Goal: Task Accomplishment & Management: Complete application form

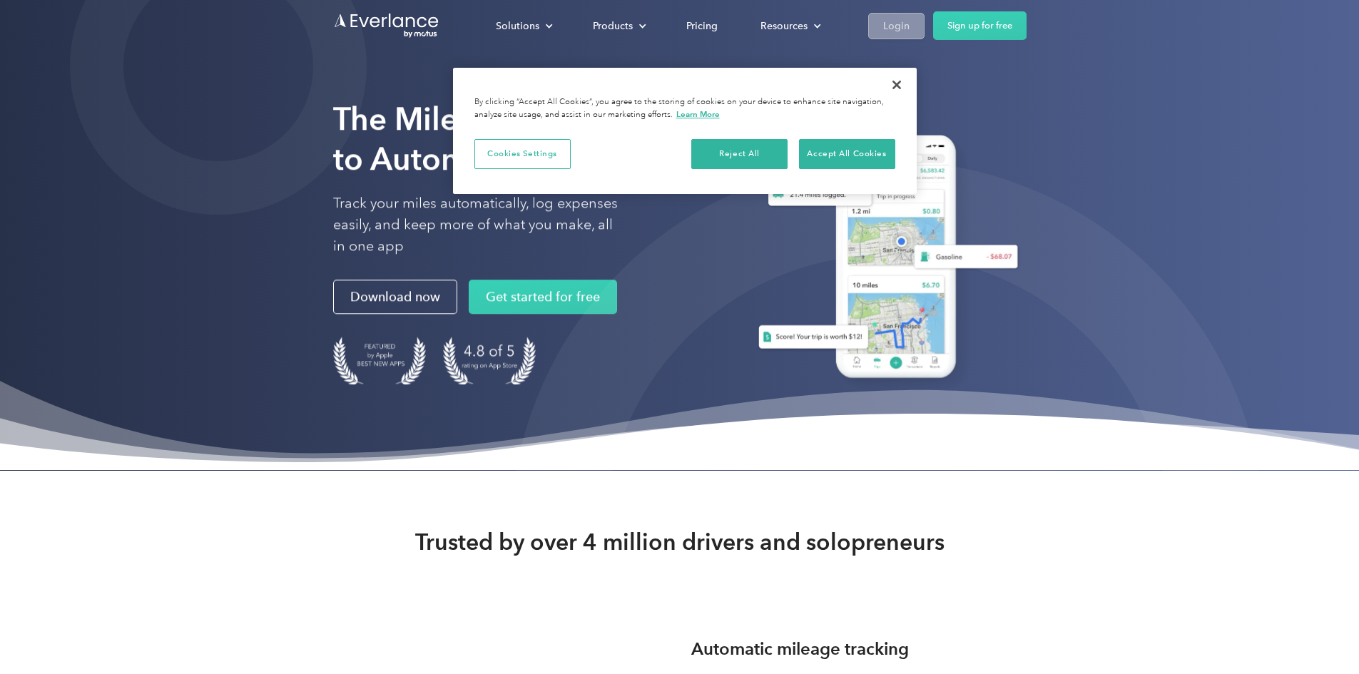
click at [925, 19] on link "Login" at bounding box center [896, 26] width 56 height 26
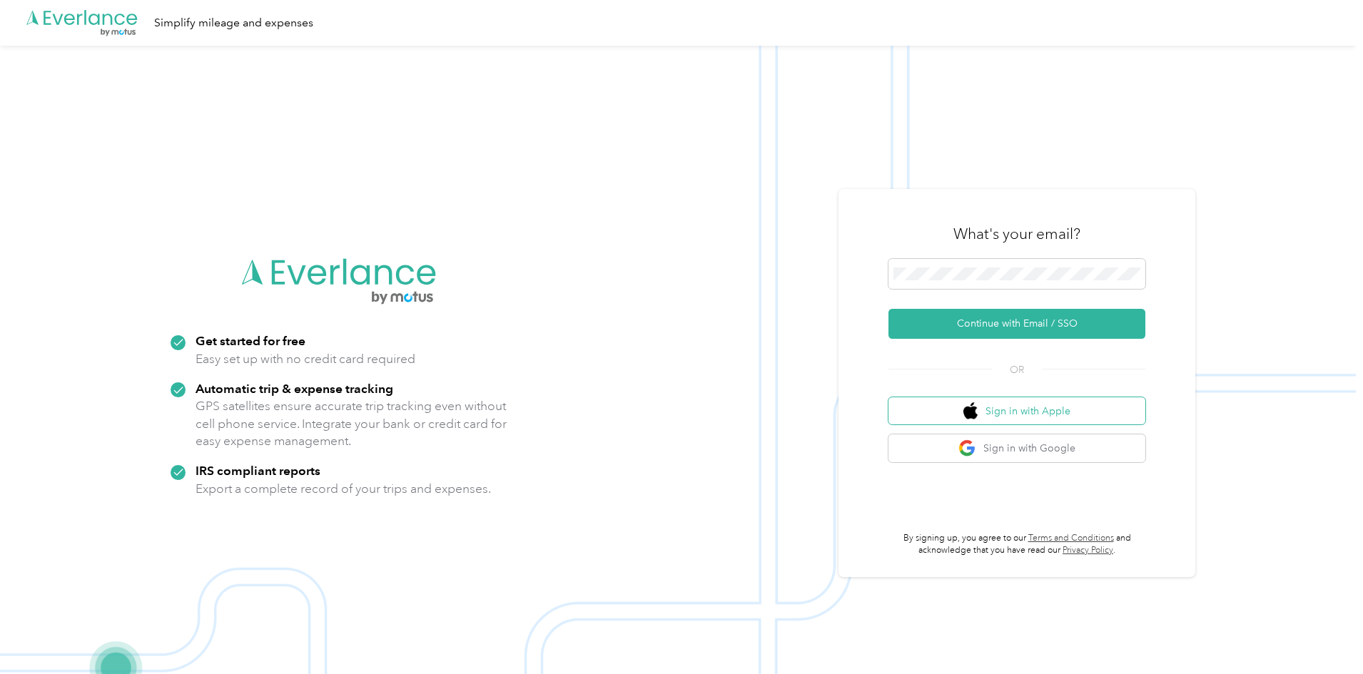
click at [1041, 410] on button "Sign in with Apple" at bounding box center [1016, 411] width 257 height 28
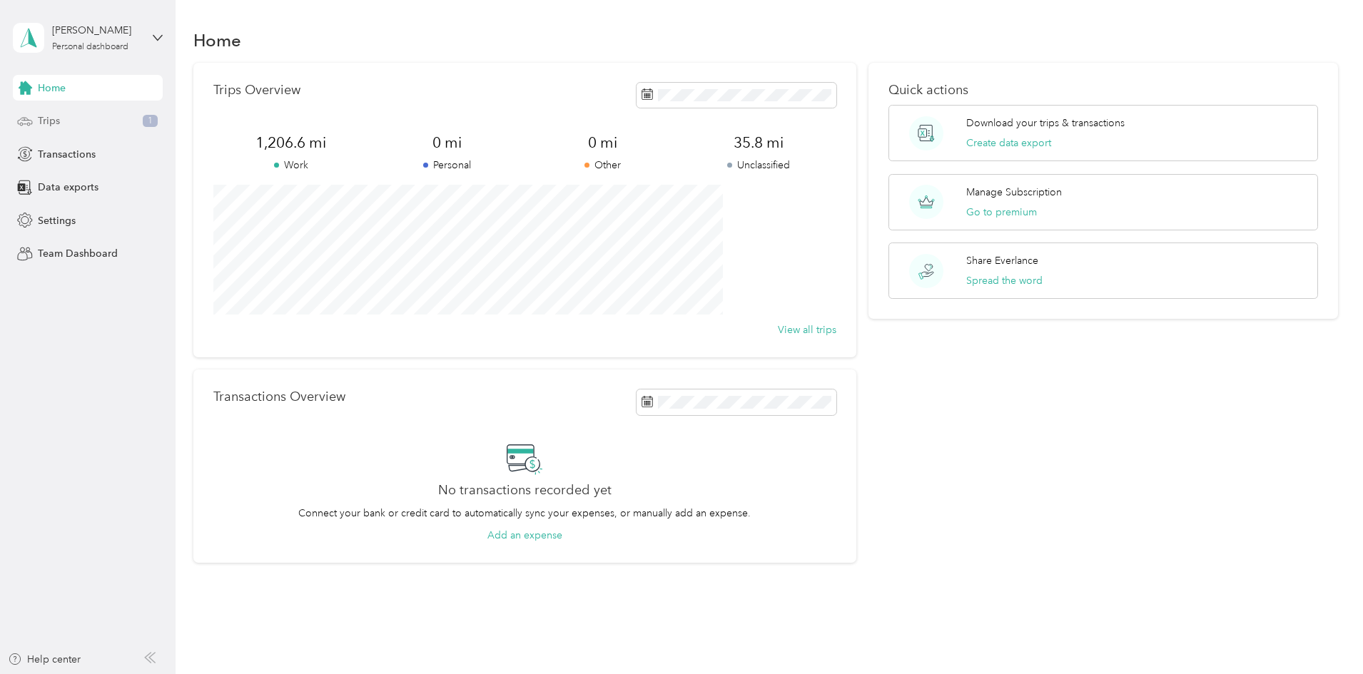
click at [78, 119] on div "Trips 1" at bounding box center [88, 121] width 150 height 26
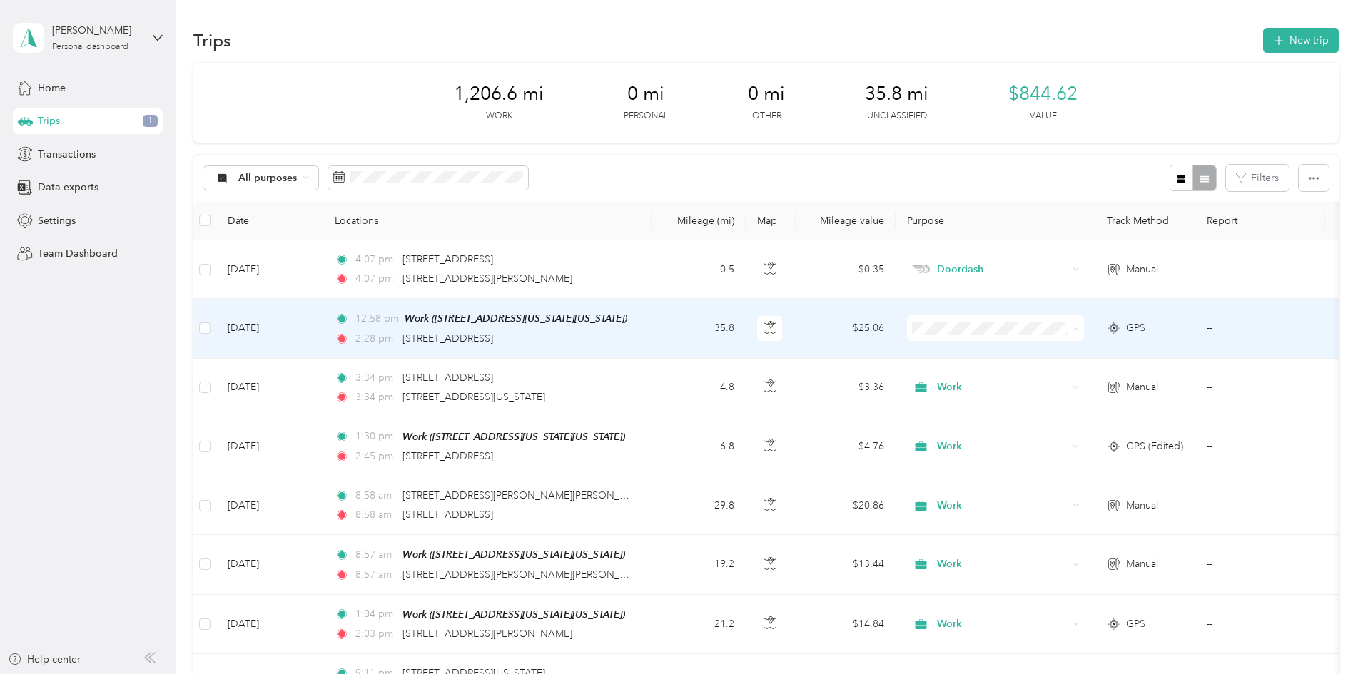
click at [1072, 365] on ol "Work Personal Doordash Other Charity Medical Moving Commute" at bounding box center [1090, 443] width 177 height 200
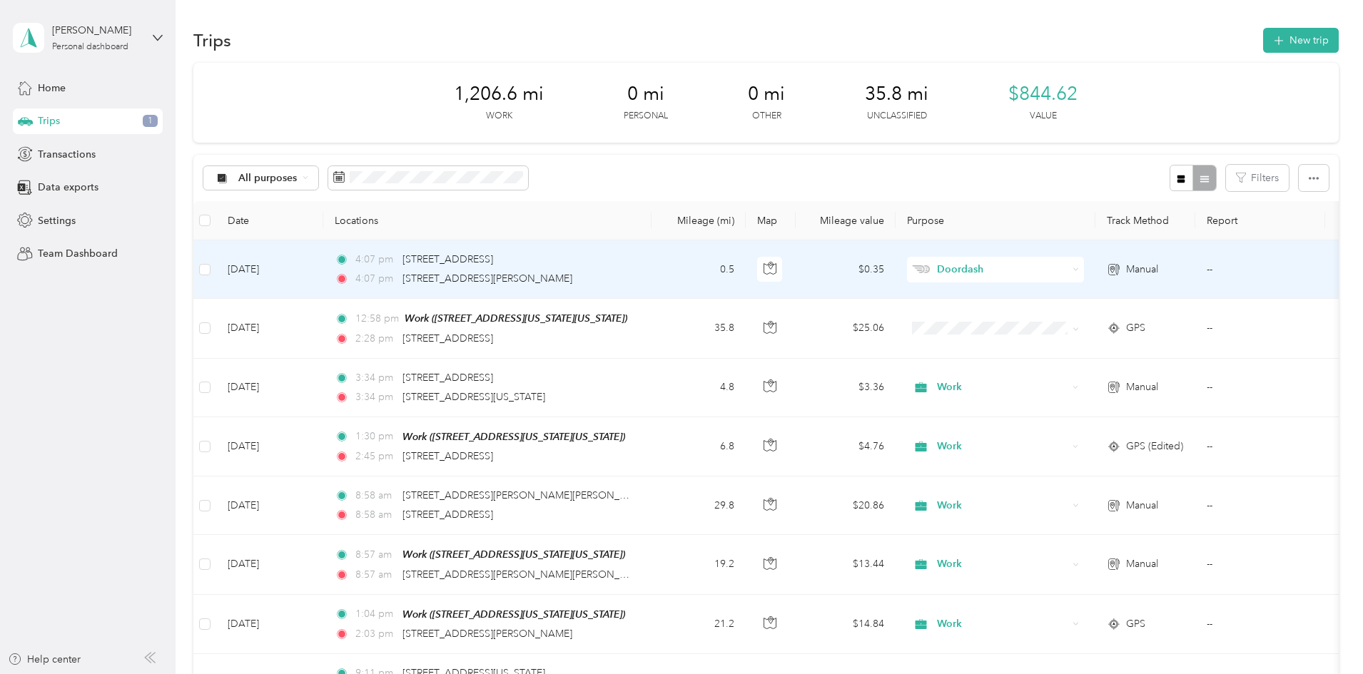
click at [1064, 270] on span "Doordash" at bounding box center [1002, 270] width 131 height 16
click at [1060, 295] on span "Work" at bounding box center [1104, 296] width 132 height 15
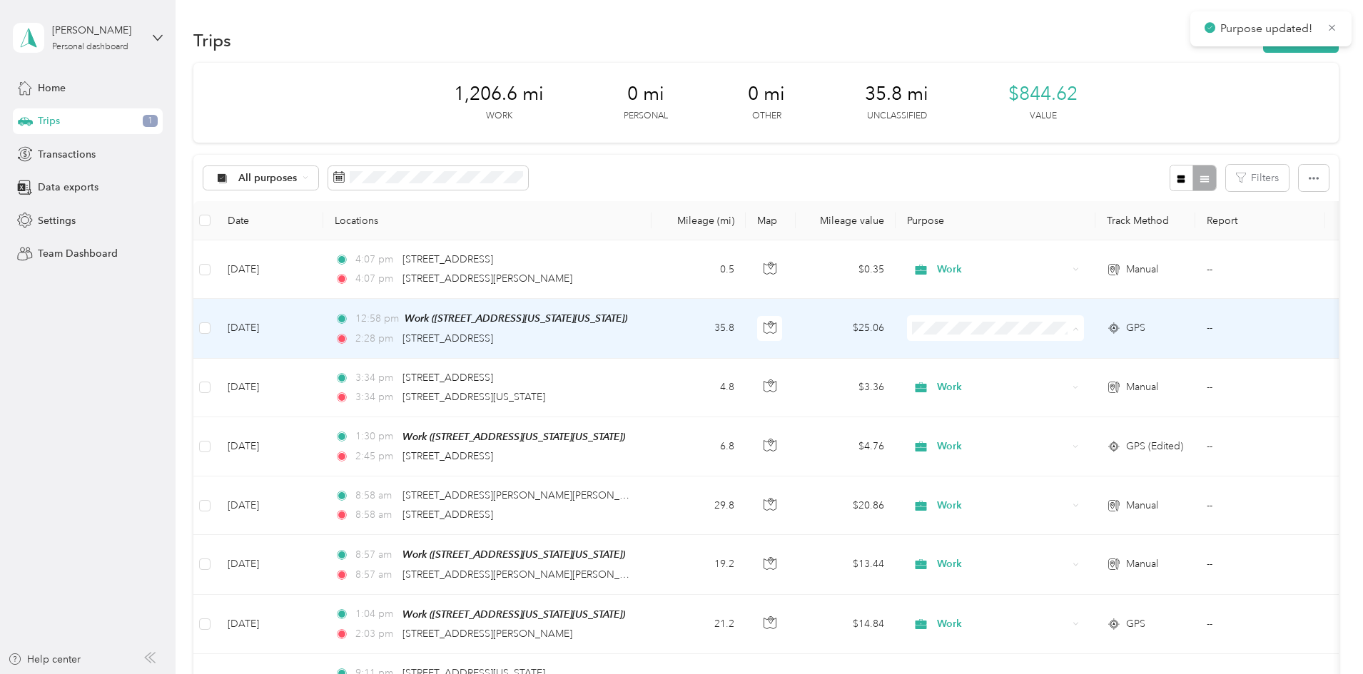
click at [1027, 354] on icon at bounding box center [1021, 354] width 18 height 11
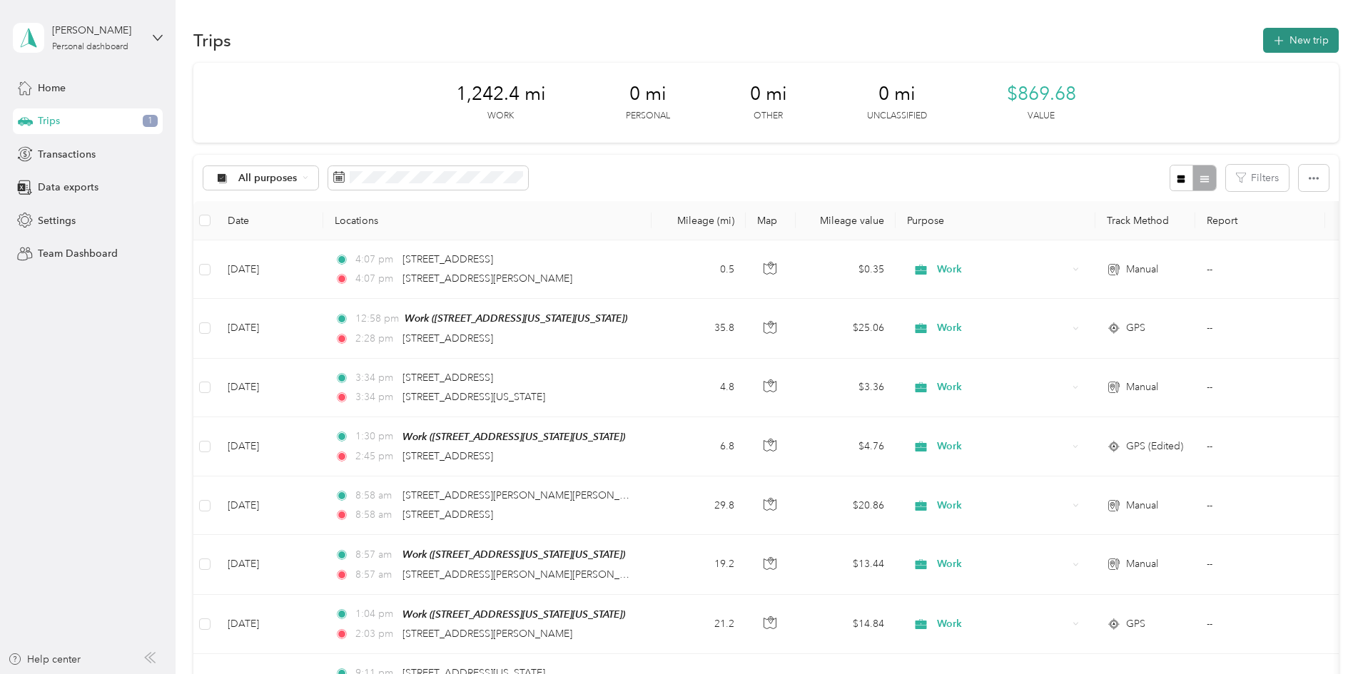
click at [1263, 33] on button "New trip" at bounding box center [1301, 40] width 76 height 25
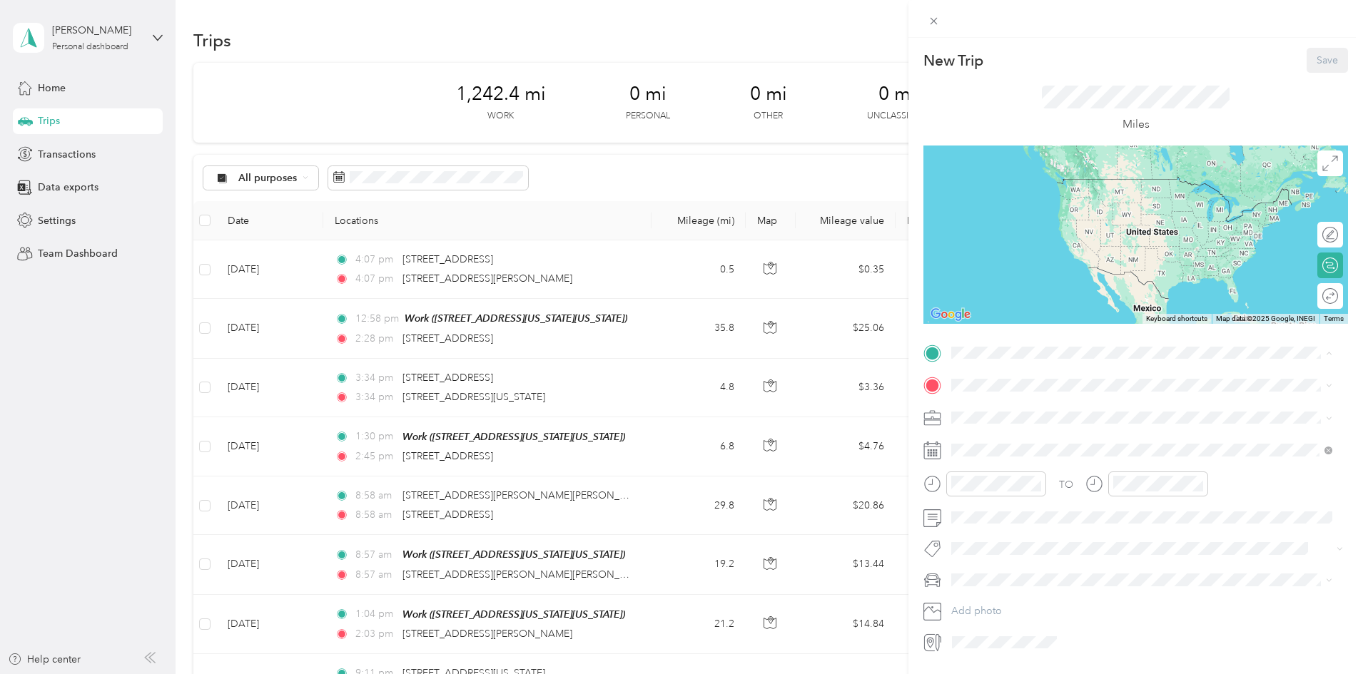
click at [1023, 478] on div "Work [STREET_ADDRESS][US_STATE][US_STATE]" at bounding box center [1075, 463] width 195 height 30
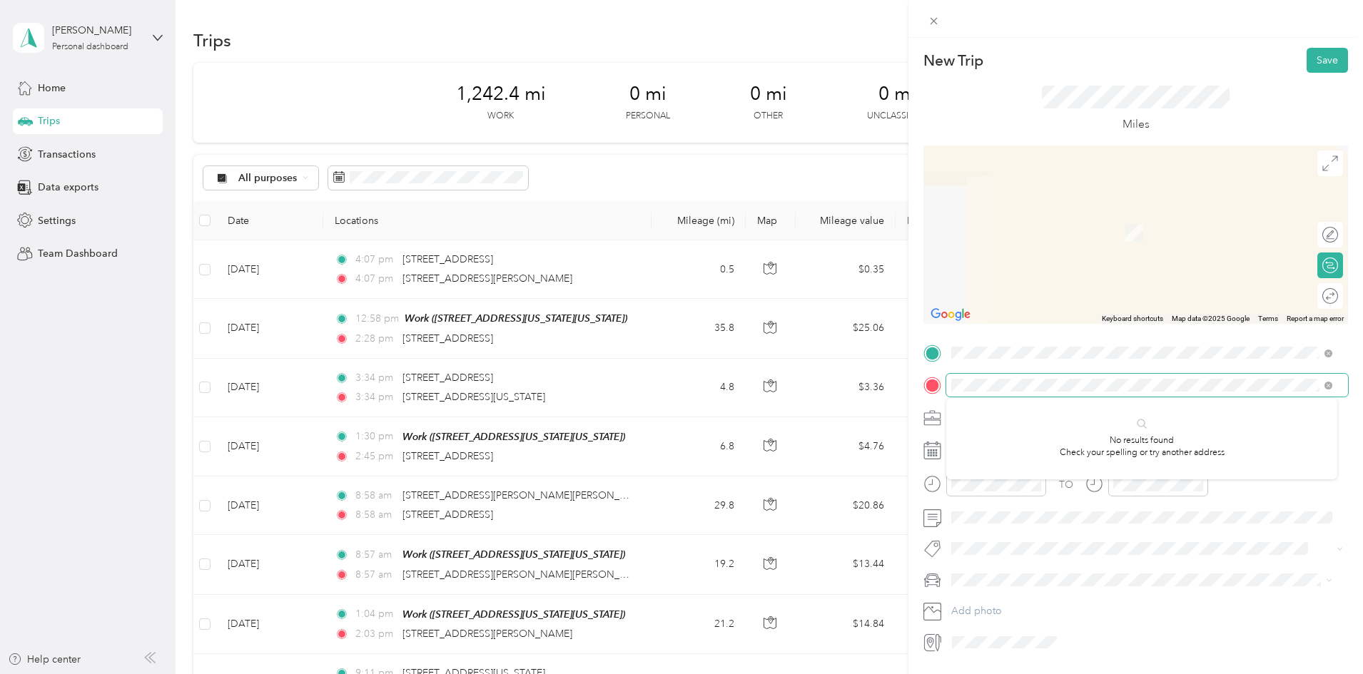
click at [928, 395] on div at bounding box center [1135, 385] width 425 height 23
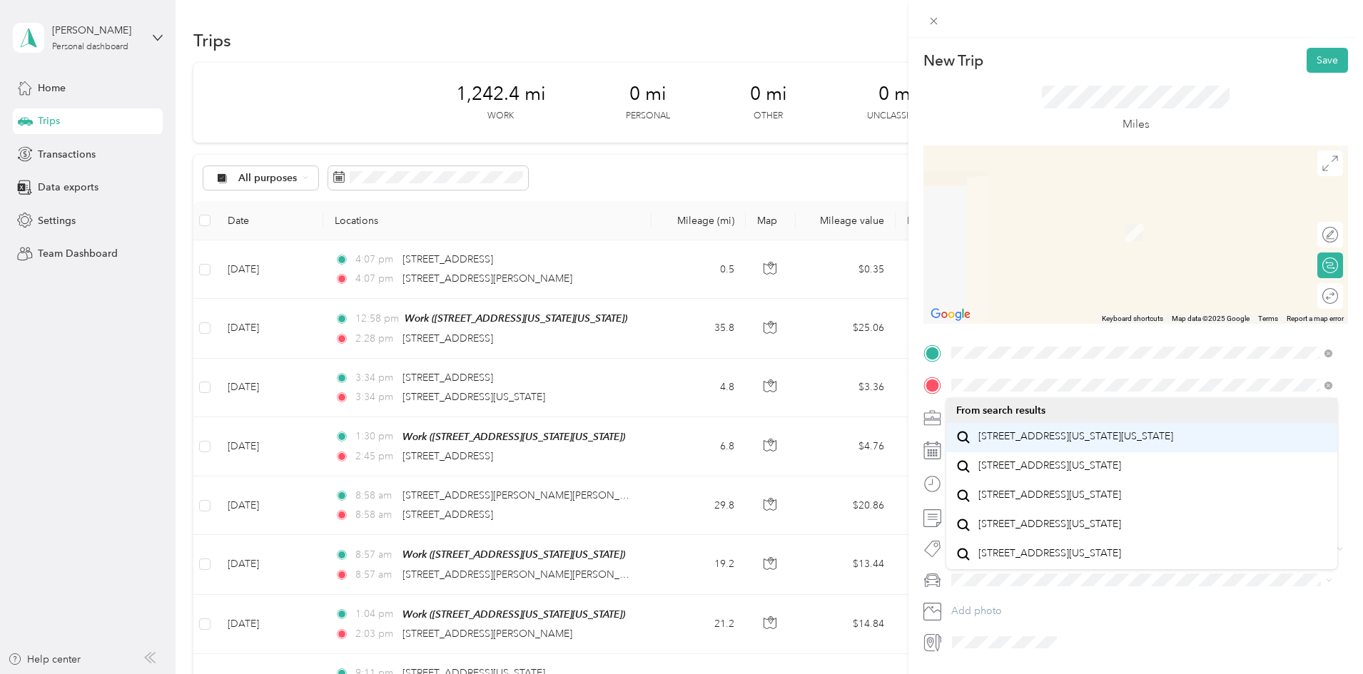
click at [1097, 443] on span "[STREET_ADDRESS][US_STATE][US_STATE]" at bounding box center [1075, 436] width 195 height 13
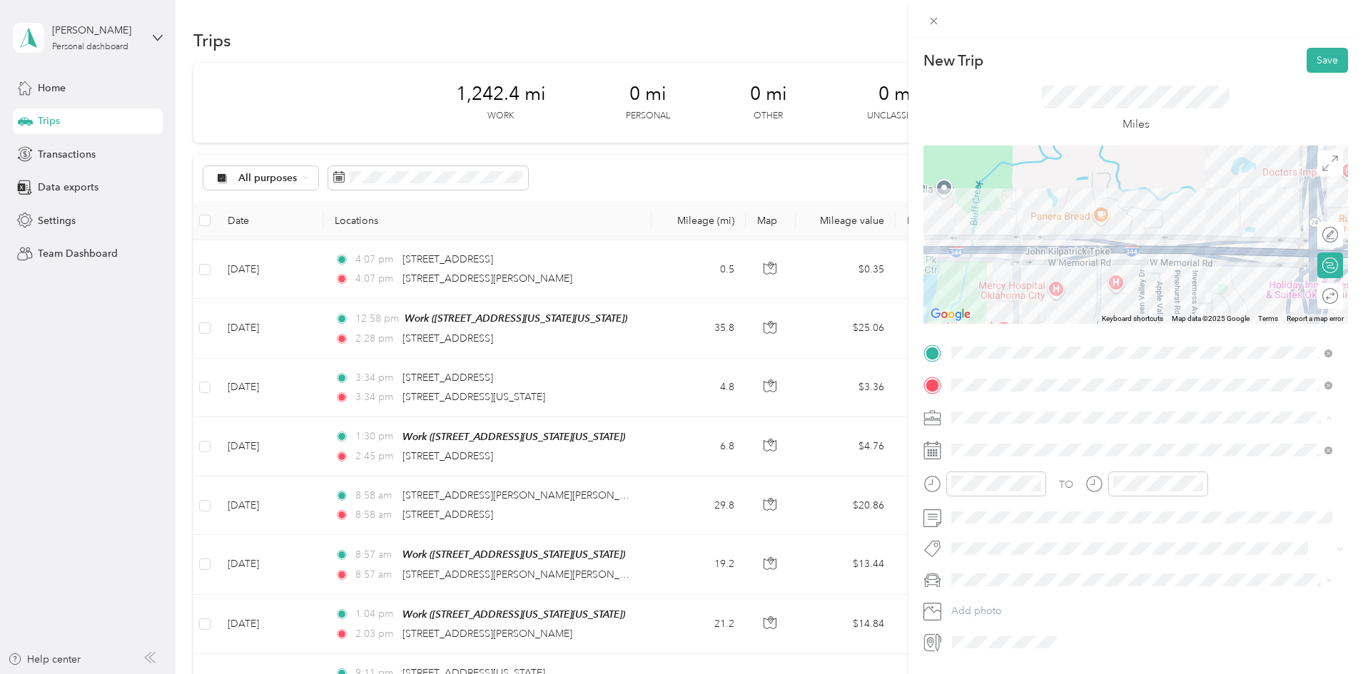
click at [1001, 448] on li "Work" at bounding box center [1141, 442] width 391 height 25
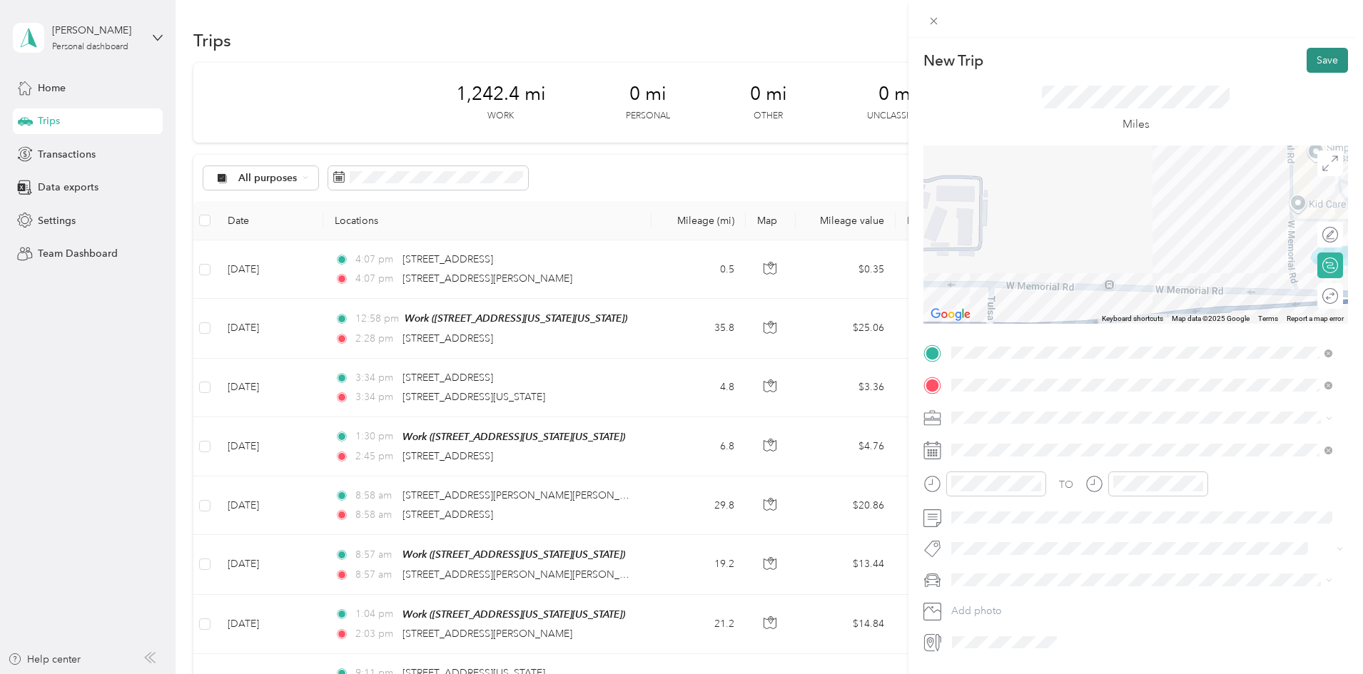
click at [1320, 64] on button "Save" at bounding box center [1327, 60] width 41 height 25
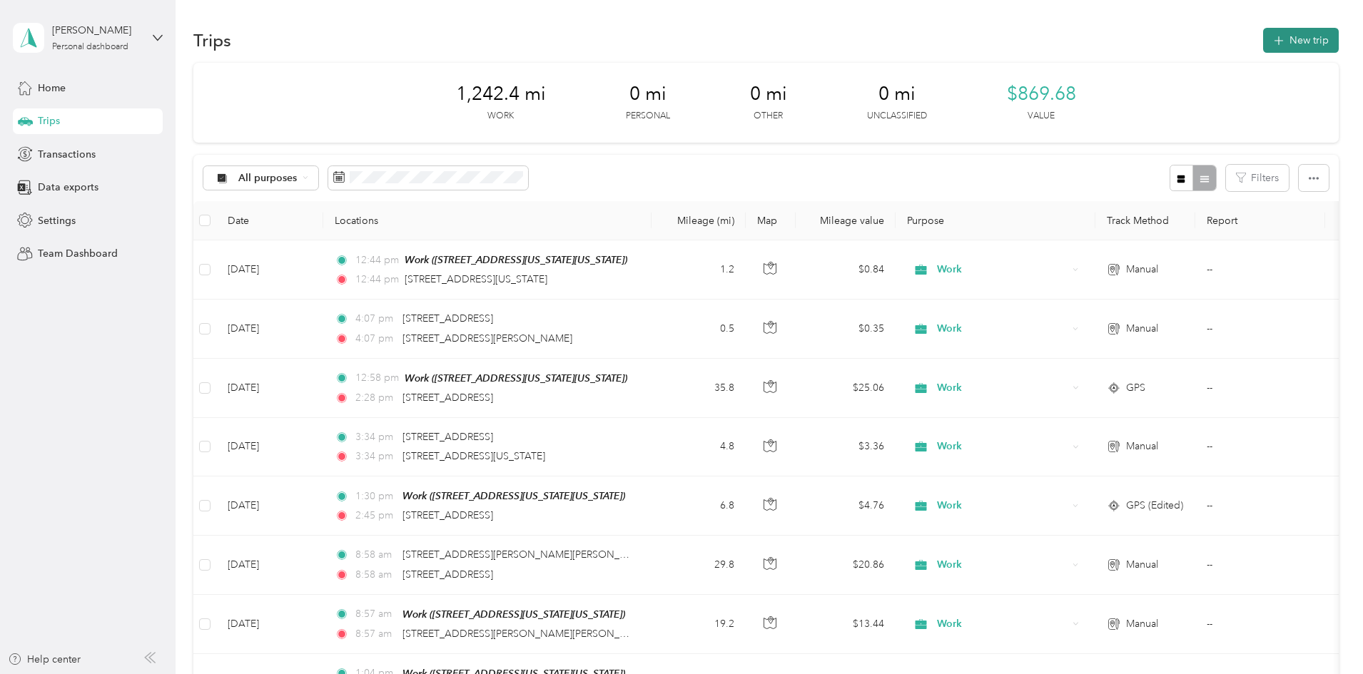
click at [1273, 45] on span "button" at bounding box center [1278, 40] width 11 height 12
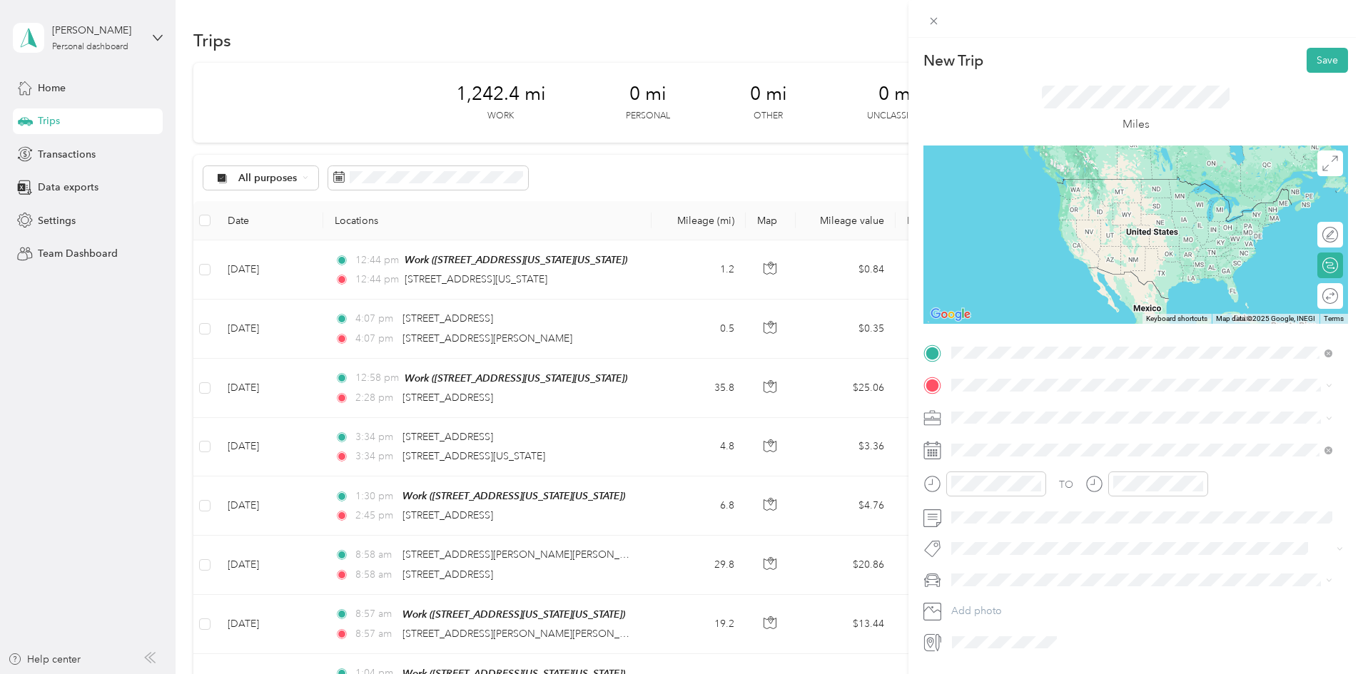
click at [1075, 411] on span "[STREET_ADDRESS][US_STATE][US_STATE]" at bounding box center [1075, 404] width 195 height 13
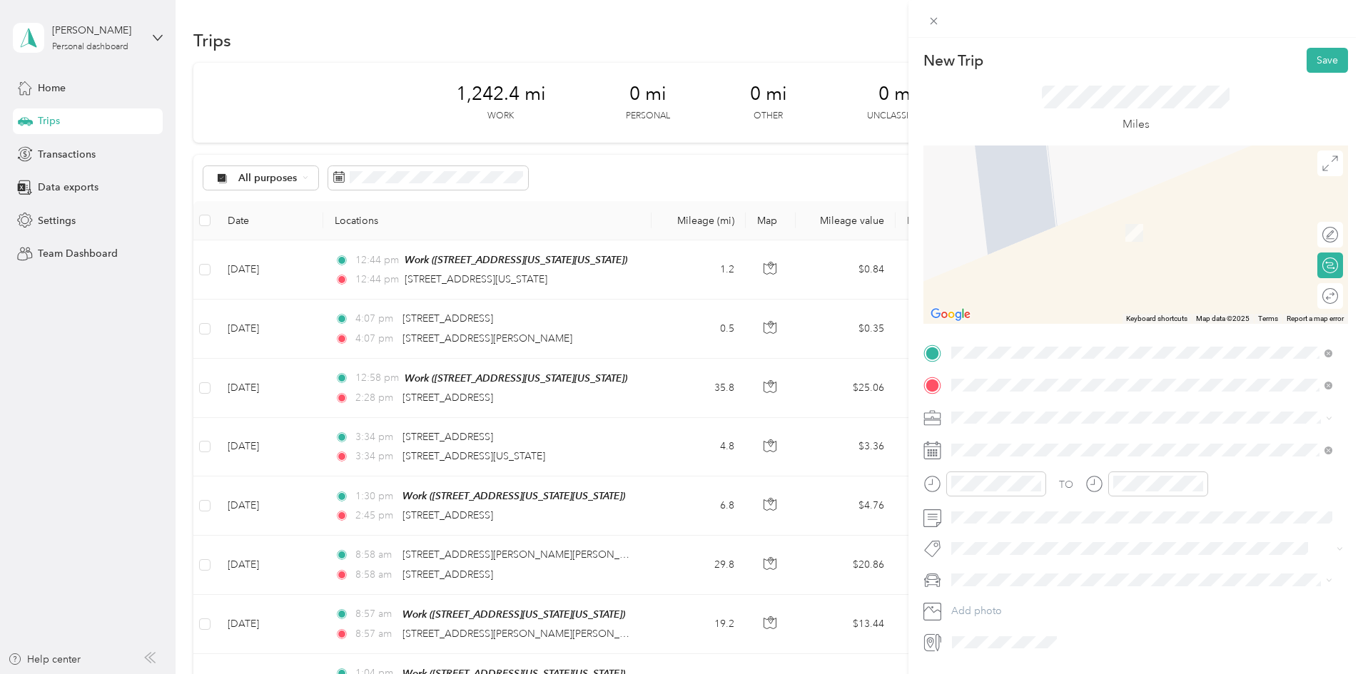
click at [1172, 429] on div "[STREET_ADDRESS][US_STATE]" at bounding box center [1141, 437] width 371 height 19
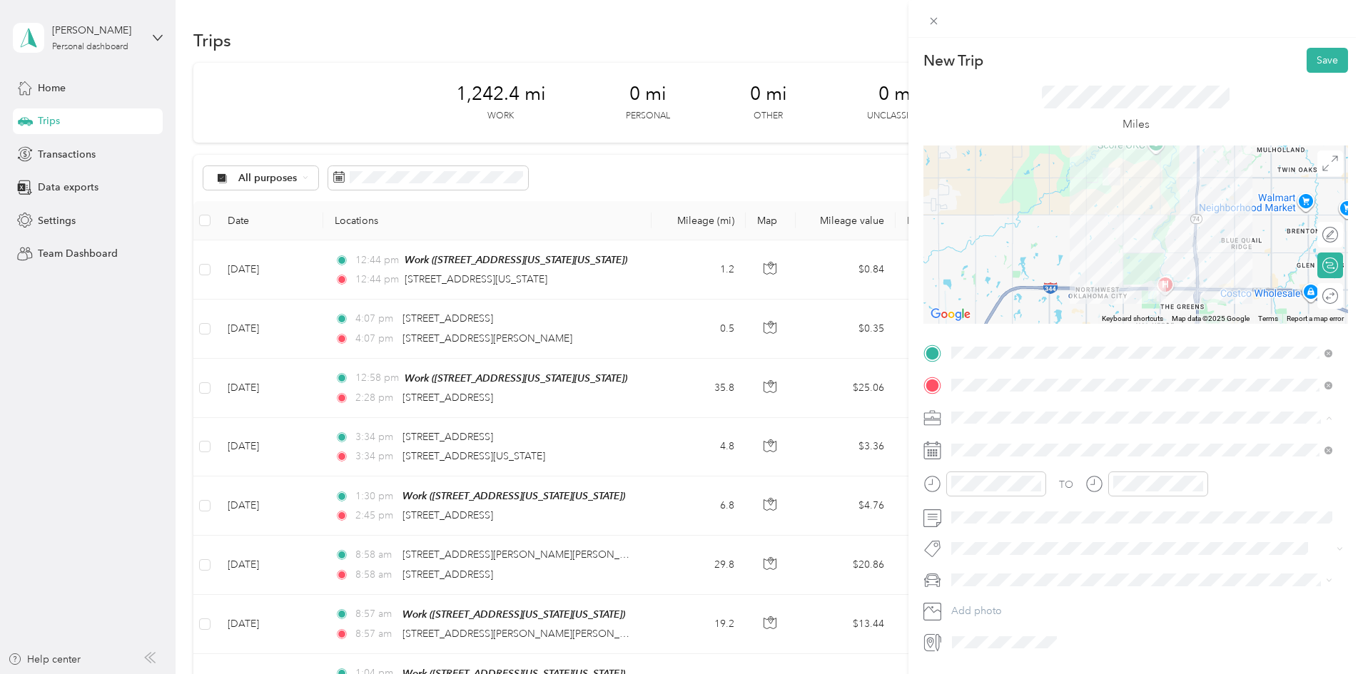
click at [960, 454] on ol "Work Personal Doordash Other Charity Medical Moving Commute" at bounding box center [1141, 530] width 391 height 200
click at [970, 445] on span "Work" at bounding box center [968, 443] width 24 height 12
click at [1307, 66] on button "Save" at bounding box center [1327, 60] width 41 height 25
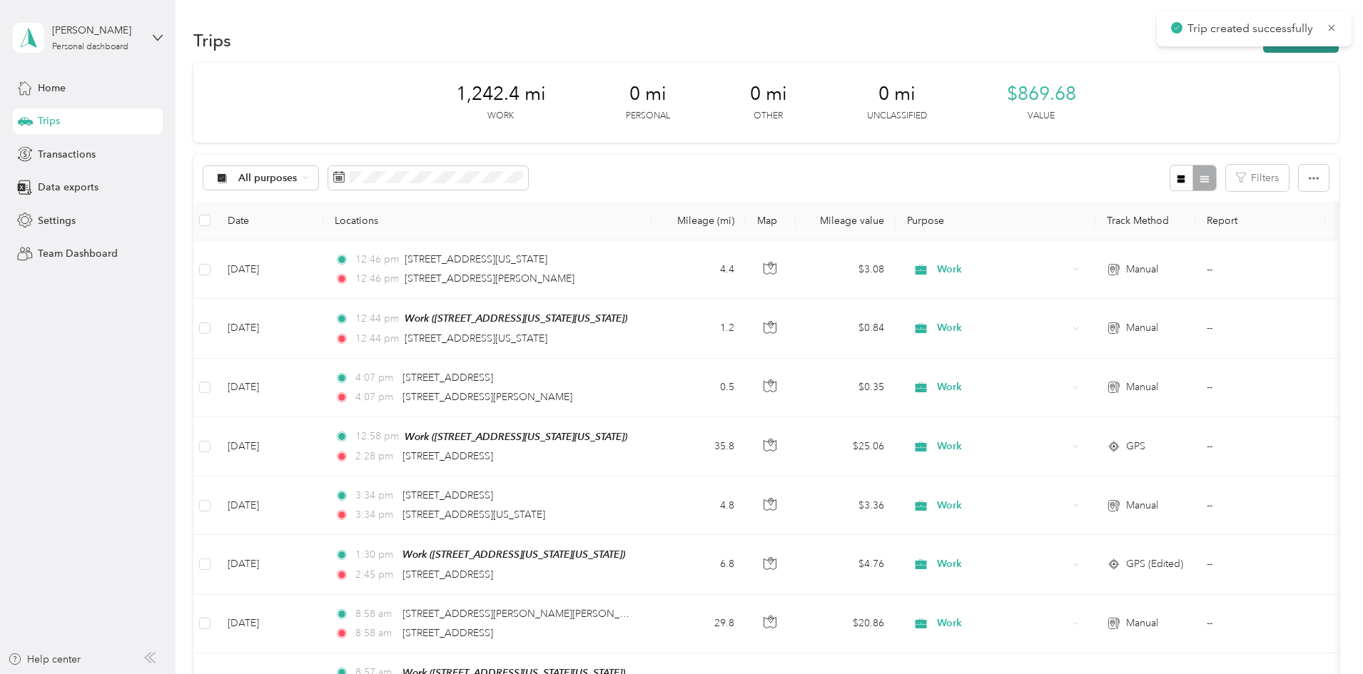
click at [1263, 49] on button "New trip" at bounding box center [1301, 40] width 76 height 25
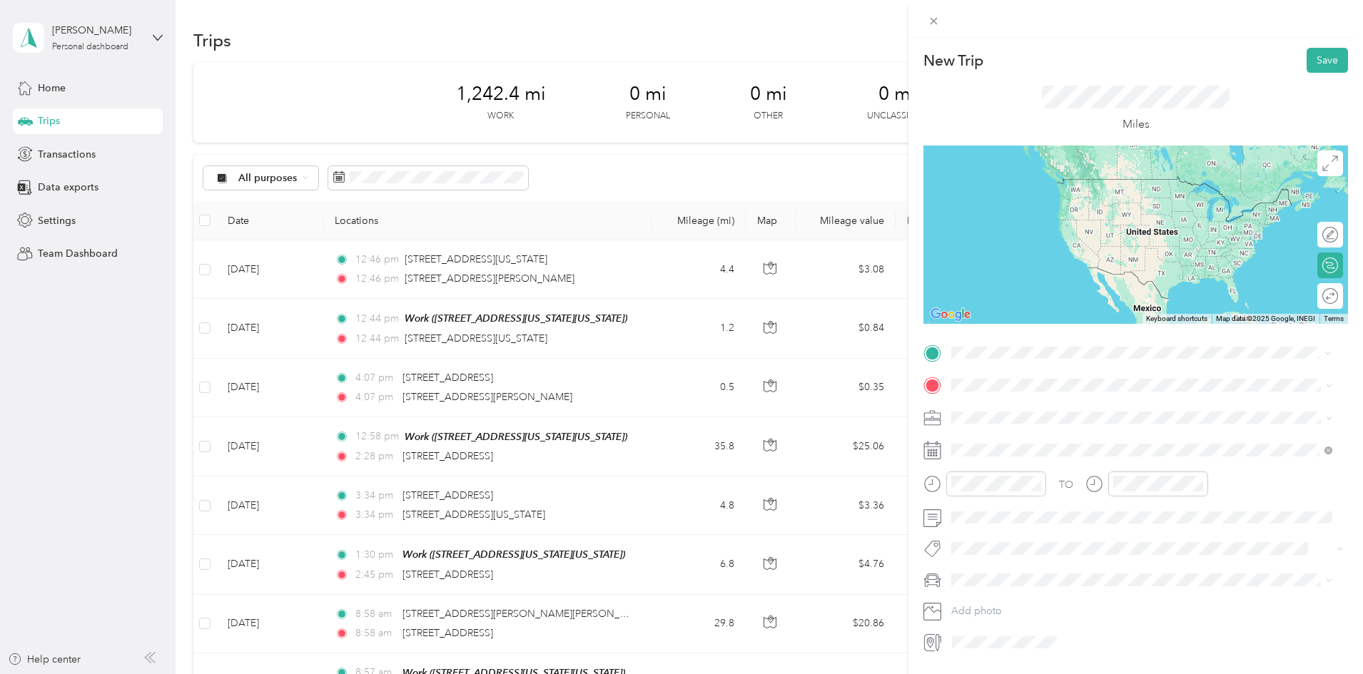
click at [1063, 440] on span "[STREET_ADDRESS][US_STATE]" at bounding box center [1049, 433] width 143 height 13
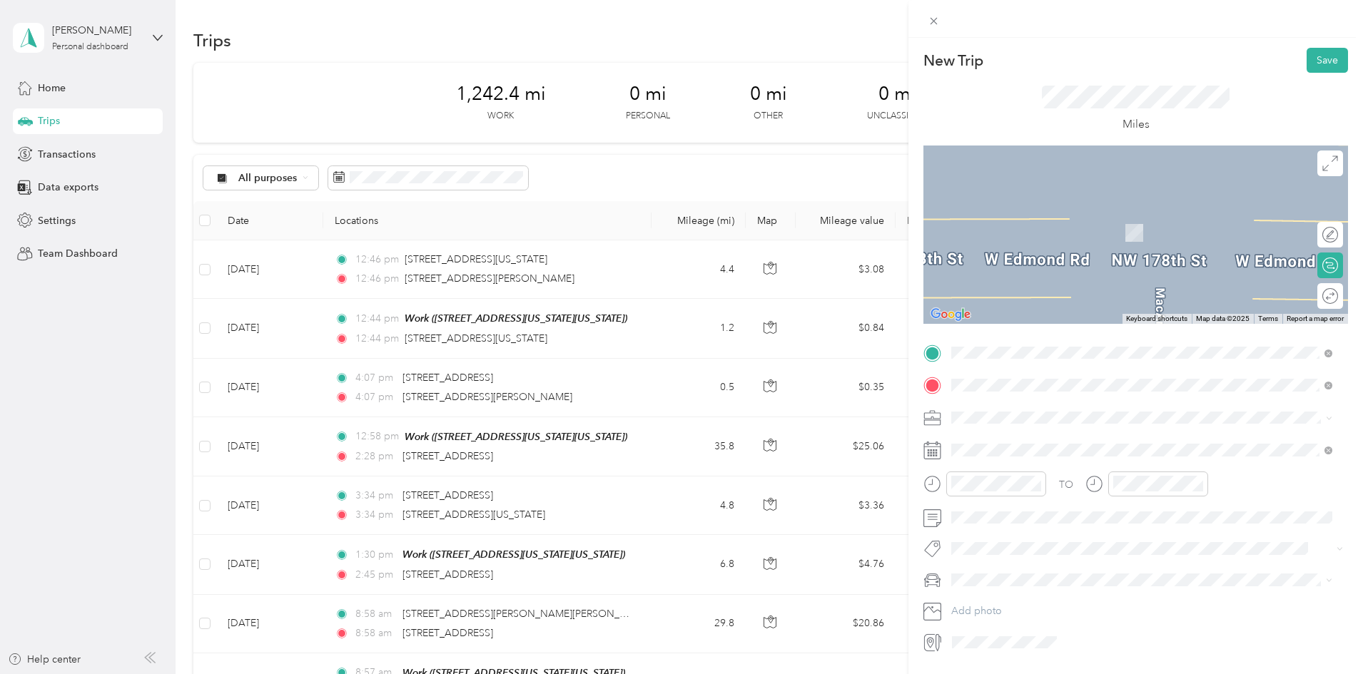
click at [1095, 439] on span "[STREET_ADDRESS][US_STATE]" at bounding box center [1049, 436] width 143 height 13
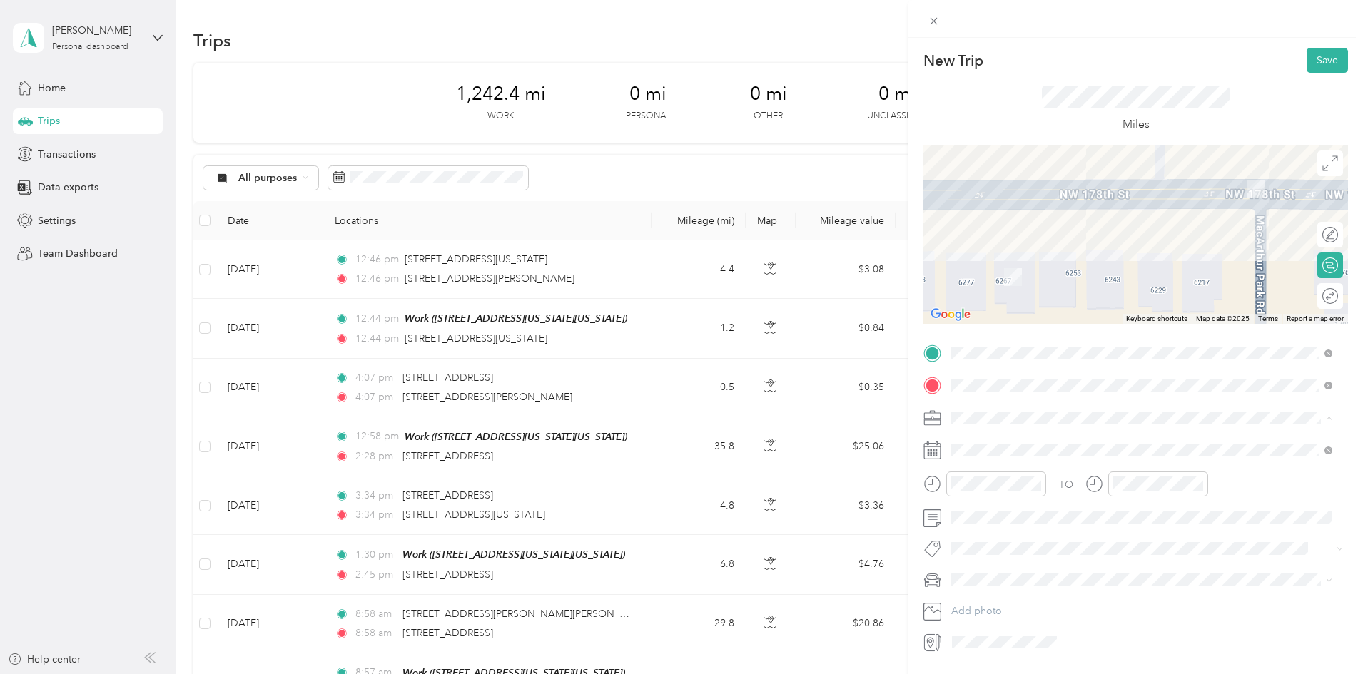
click at [994, 447] on li "Work" at bounding box center [1141, 442] width 391 height 25
click at [1307, 64] on button "Save" at bounding box center [1327, 60] width 41 height 25
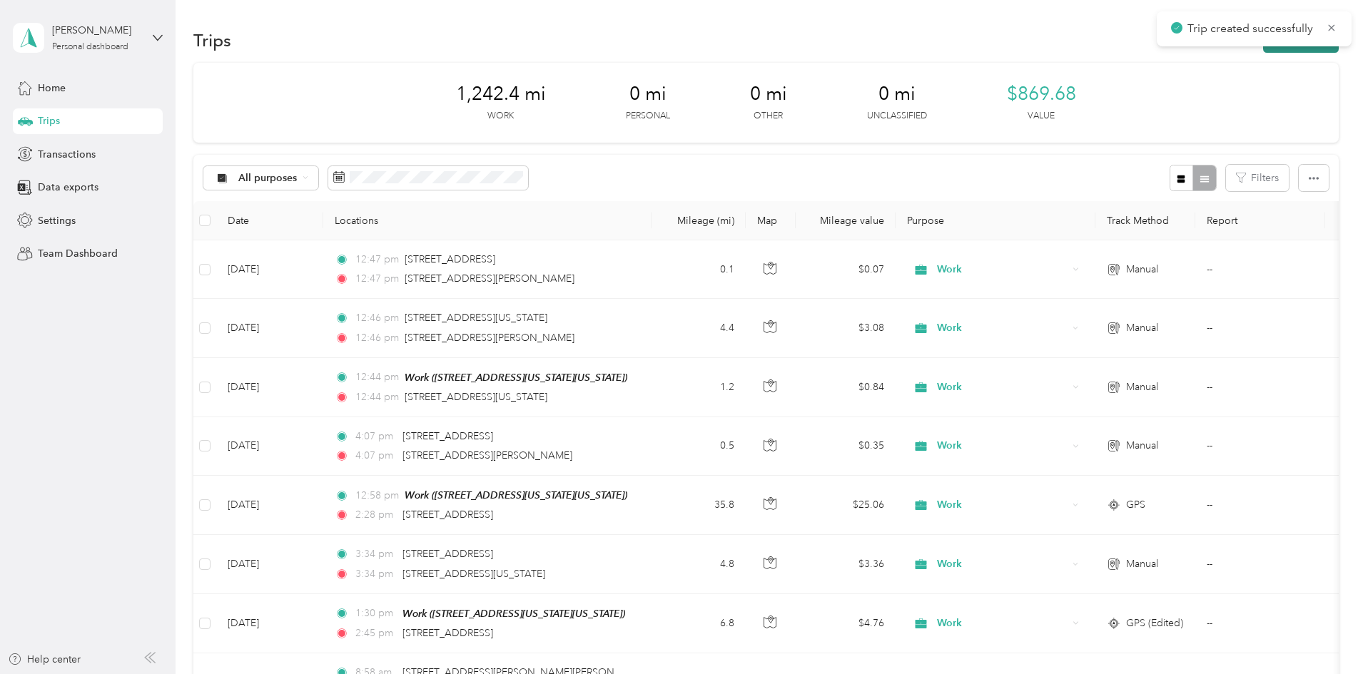
click at [1263, 47] on button "New trip" at bounding box center [1301, 40] width 76 height 25
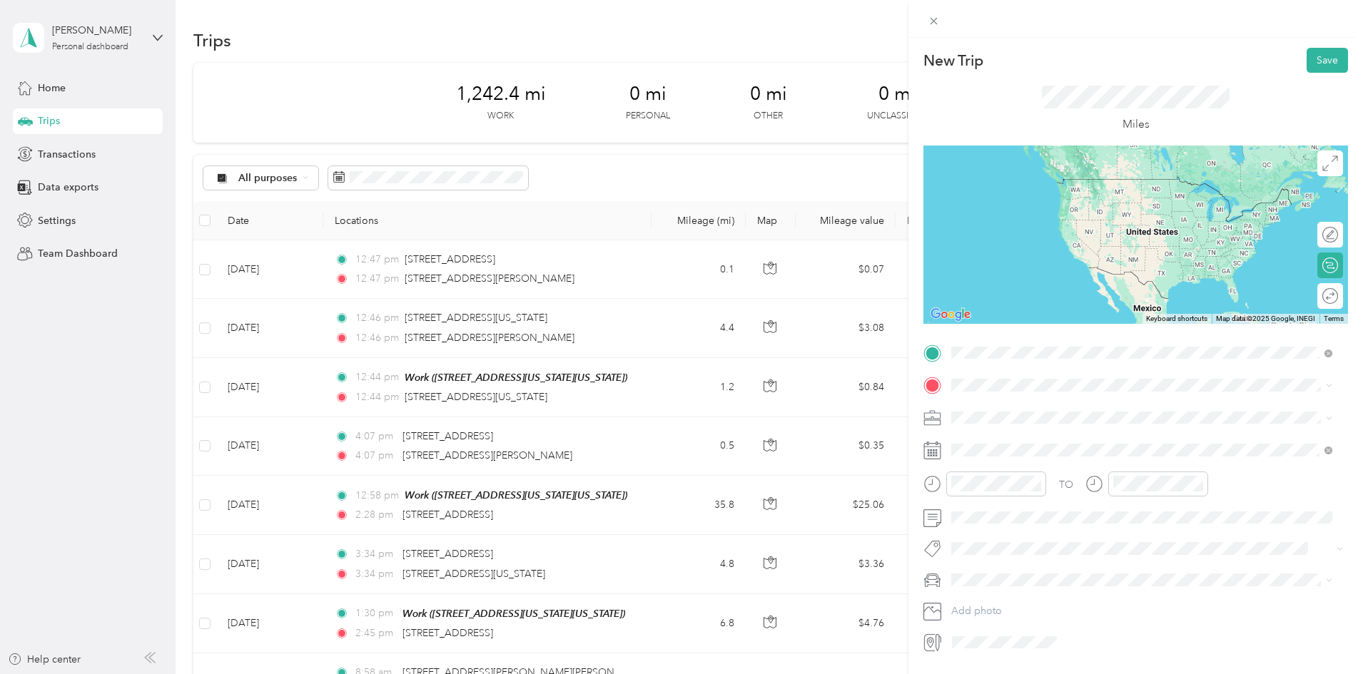
click at [1083, 470] on span "[STREET_ADDRESS][US_STATE]" at bounding box center [1049, 463] width 143 height 13
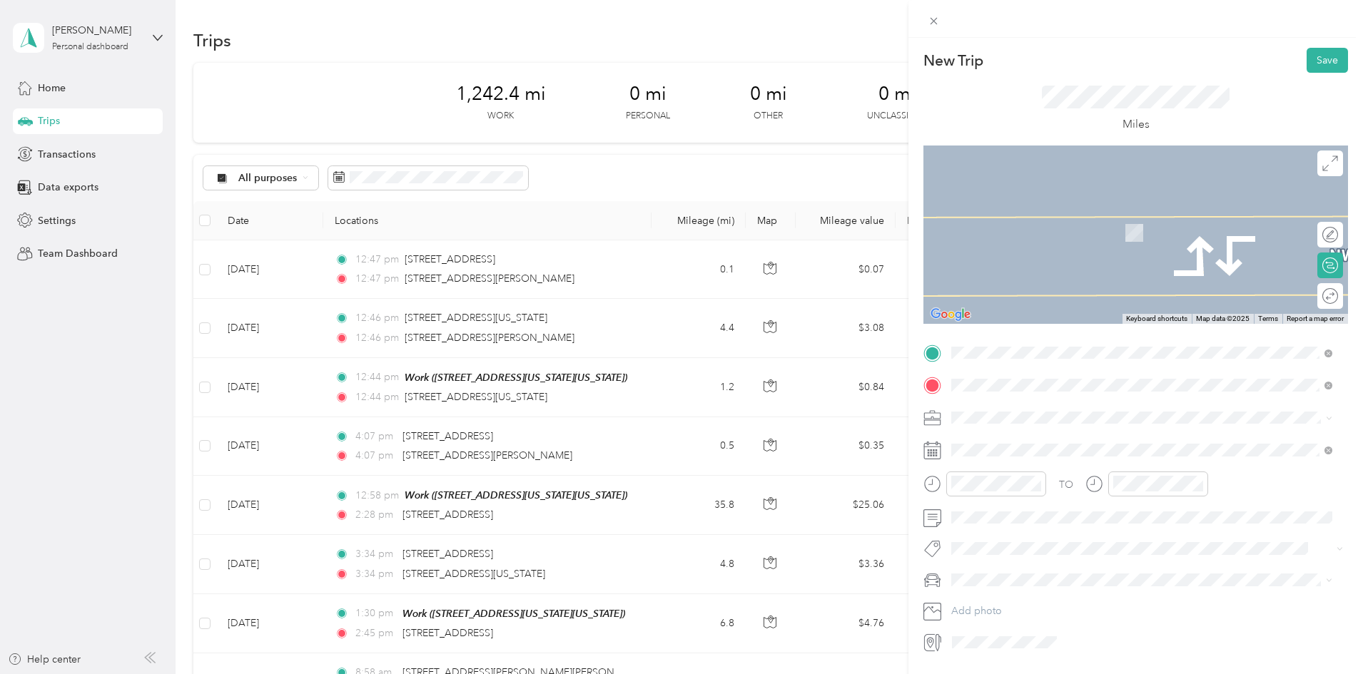
click at [1060, 436] on span "[STREET_ADDRESS][US_STATE]" at bounding box center [1049, 436] width 143 height 13
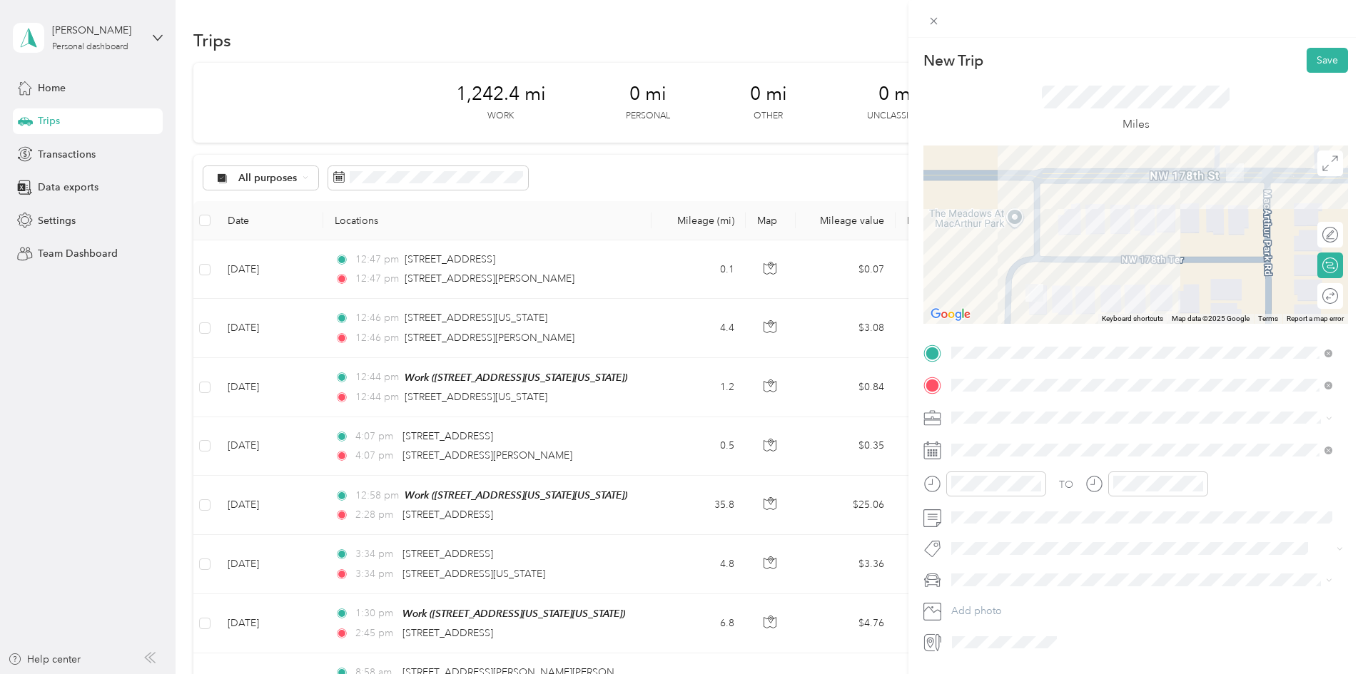
click at [1040, 430] on div "TO Add photo" at bounding box center [1135, 498] width 425 height 313
click at [993, 443] on div "Work" at bounding box center [1141, 442] width 371 height 15
click at [1314, 69] on button "Save" at bounding box center [1327, 60] width 41 height 25
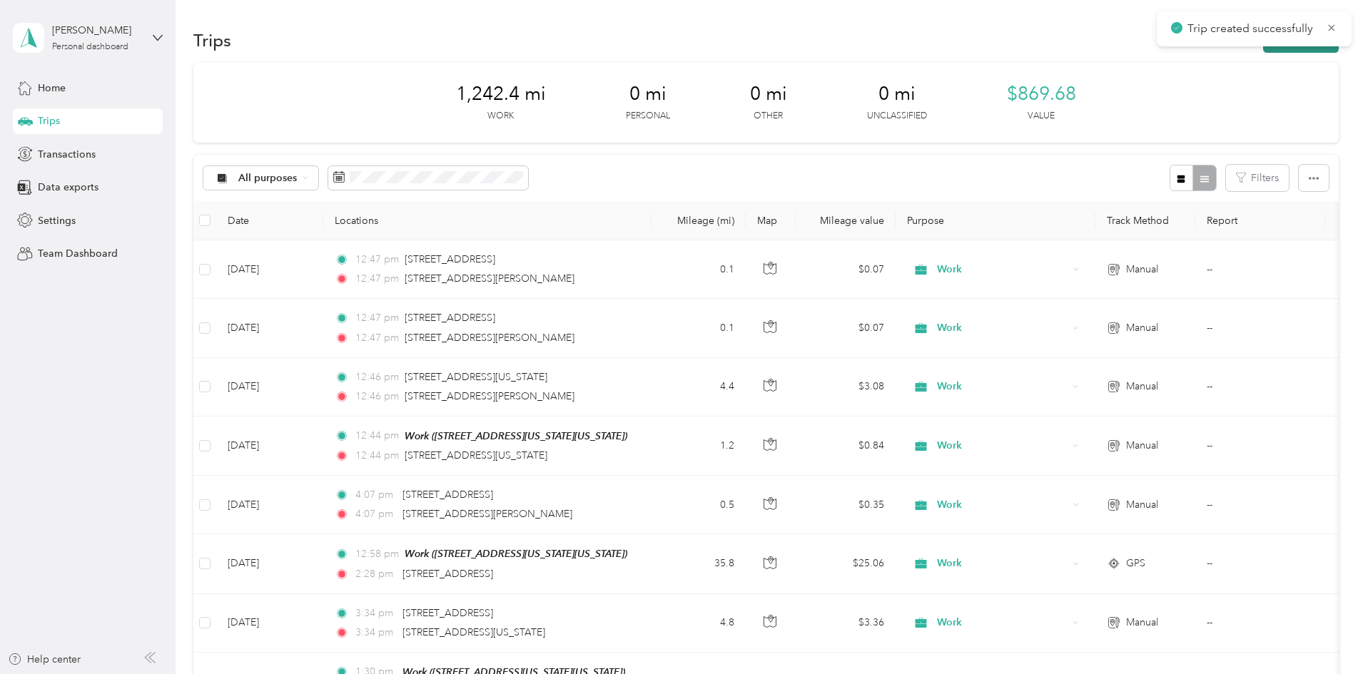
click at [1263, 47] on button "New trip" at bounding box center [1301, 40] width 76 height 25
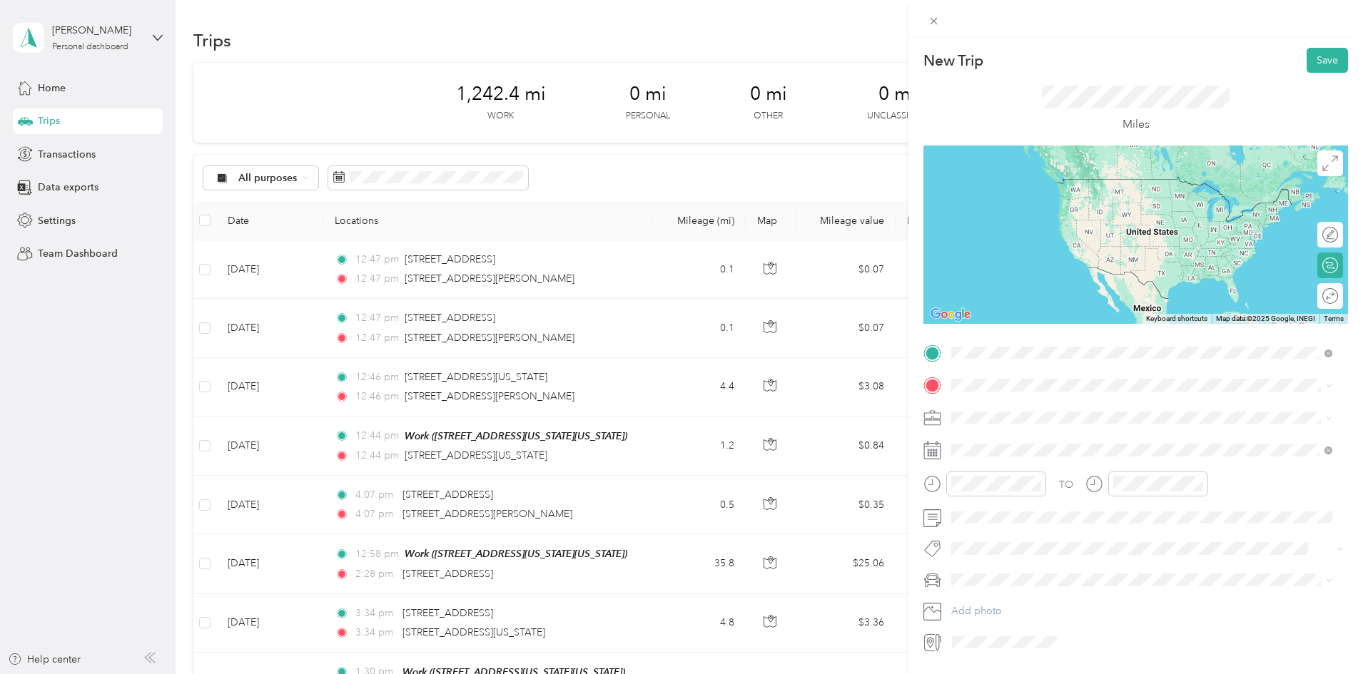
click at [1046, 405] on span "[STREET_ADDRESS][US_STATE]" at bounding box center [1049, 404] width 143 height 13
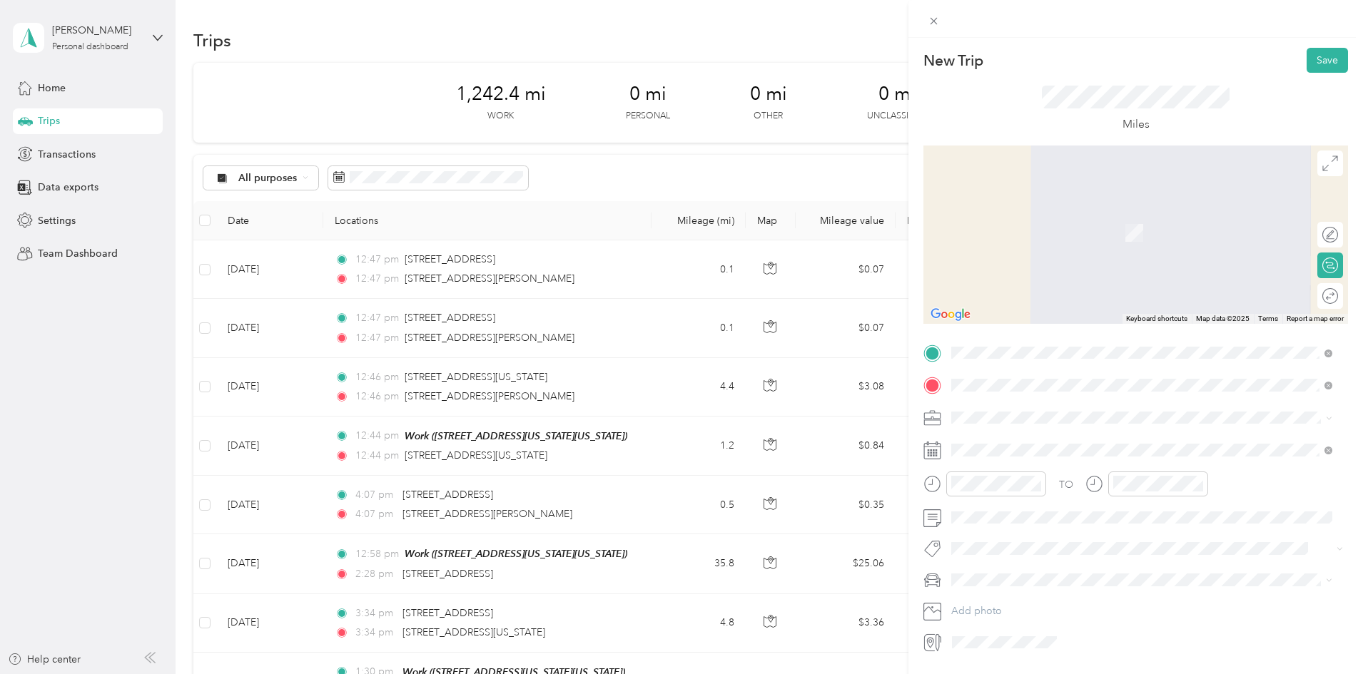
click at [1121, 443] on span "[STREET_ADDRESS][US_STATE]" at bounding box center [1049, 436] width 143 height 13
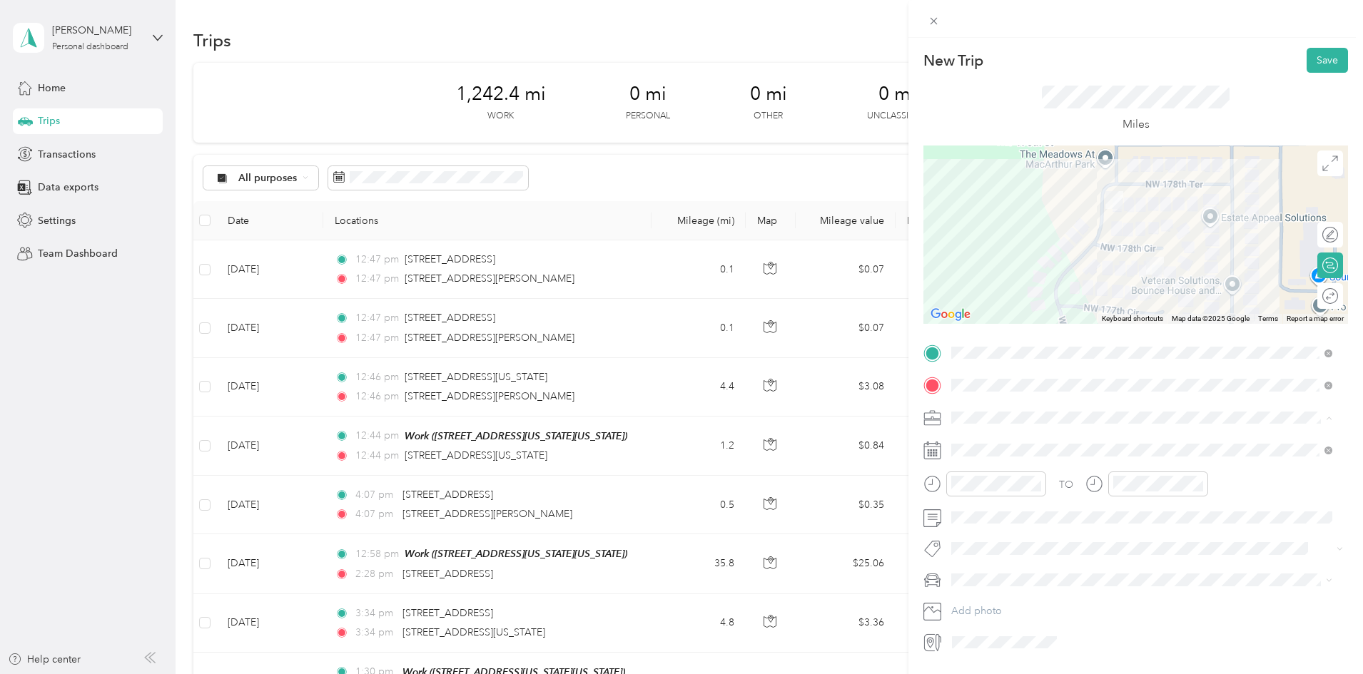
click at [982, 447] on li "Work" at bounding box center [1141, 442] width 391 height 25
click at [1333, 65] on button "Save" at bounding box center [1327, 60] width 41 height 25
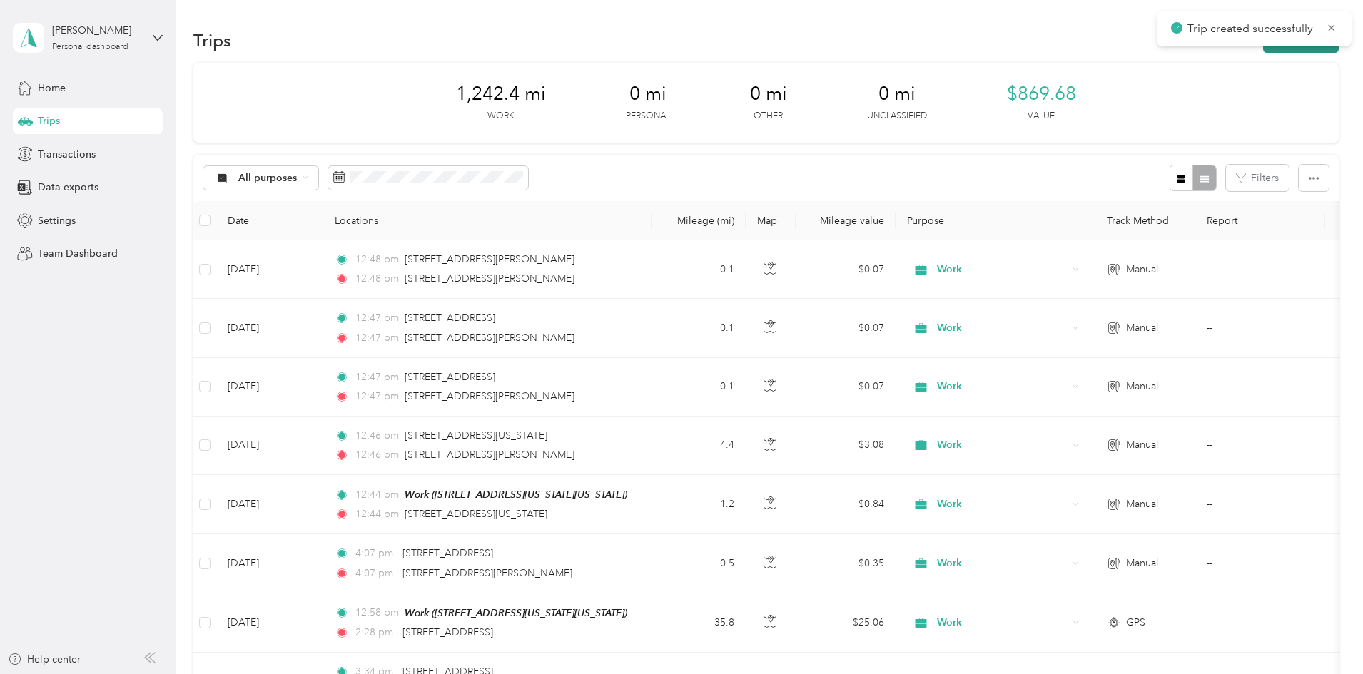
click at [1263, 50] on button "New trip" at bounding box center [1301, 40] width 76 height 25
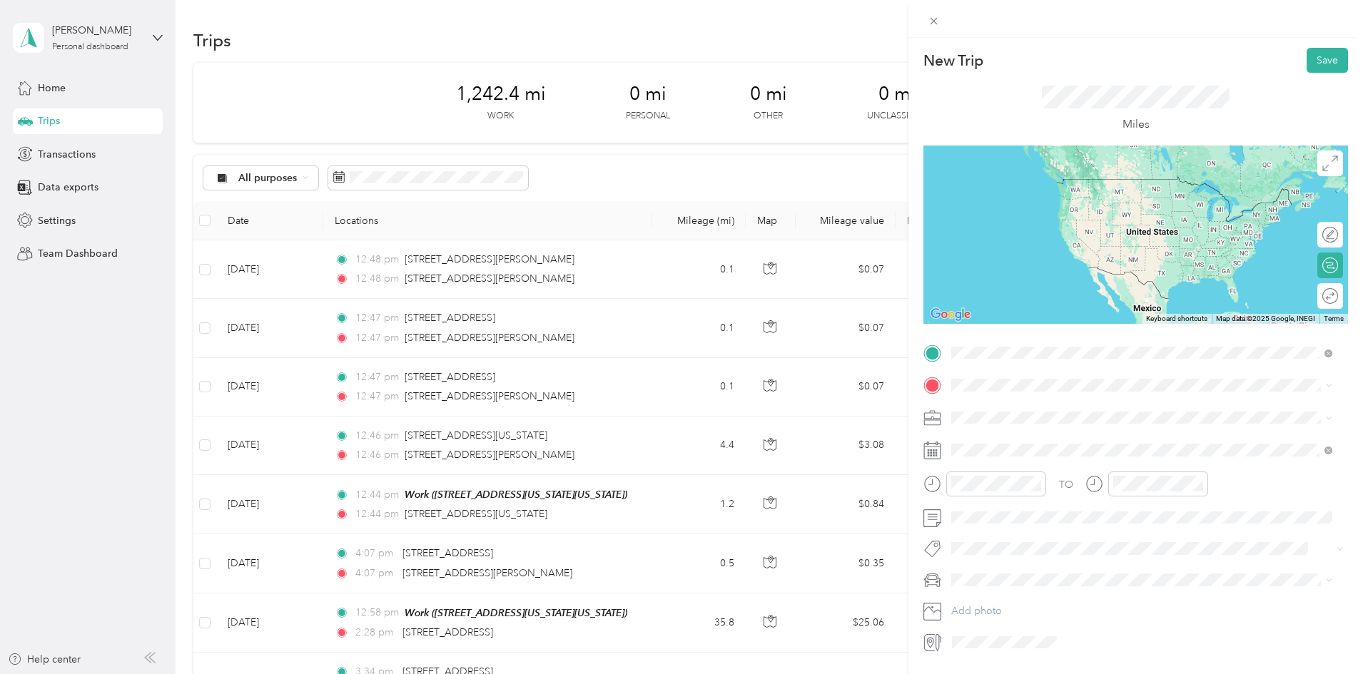
click at [1038, 405] on span "[STREET_ADDRESS][US_STATE]" at bounding box center [1049, 404] width 143 height 13
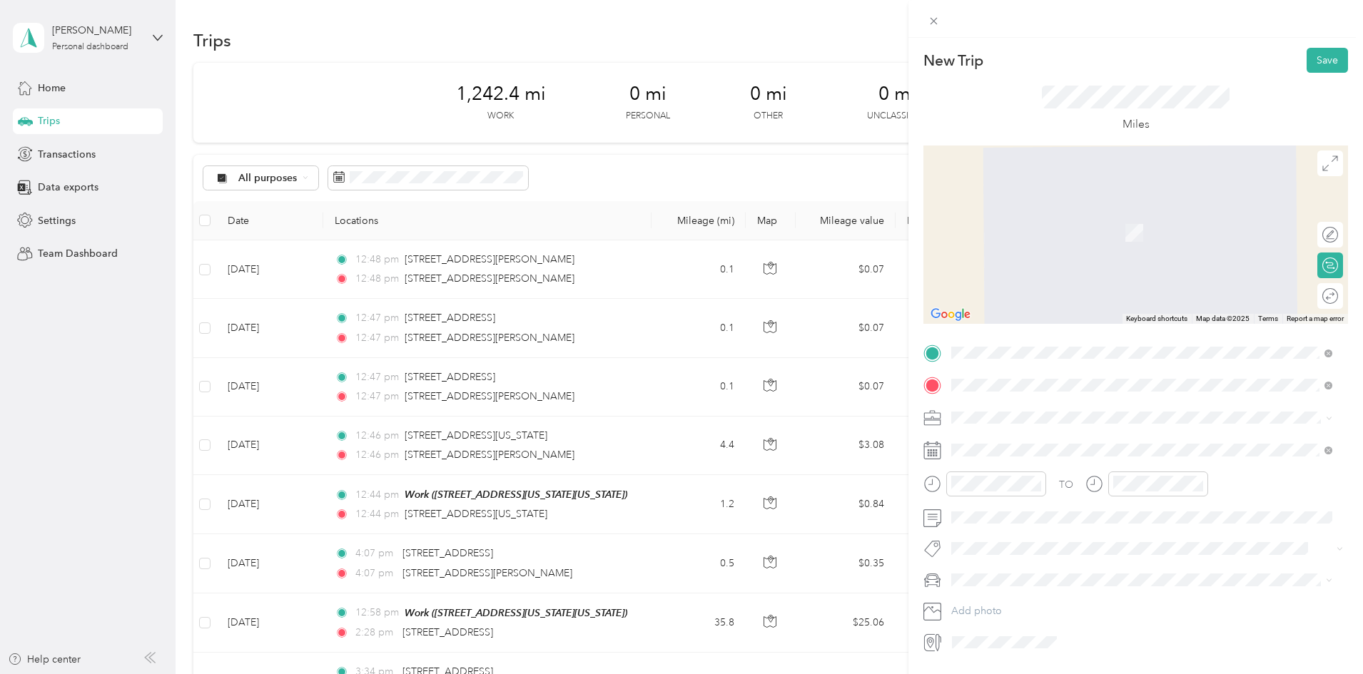
click at [1057, 431] on span "[STREET_ADDRESS][US_STATE]" at bounding box center [1049, 436] width 143 height 13
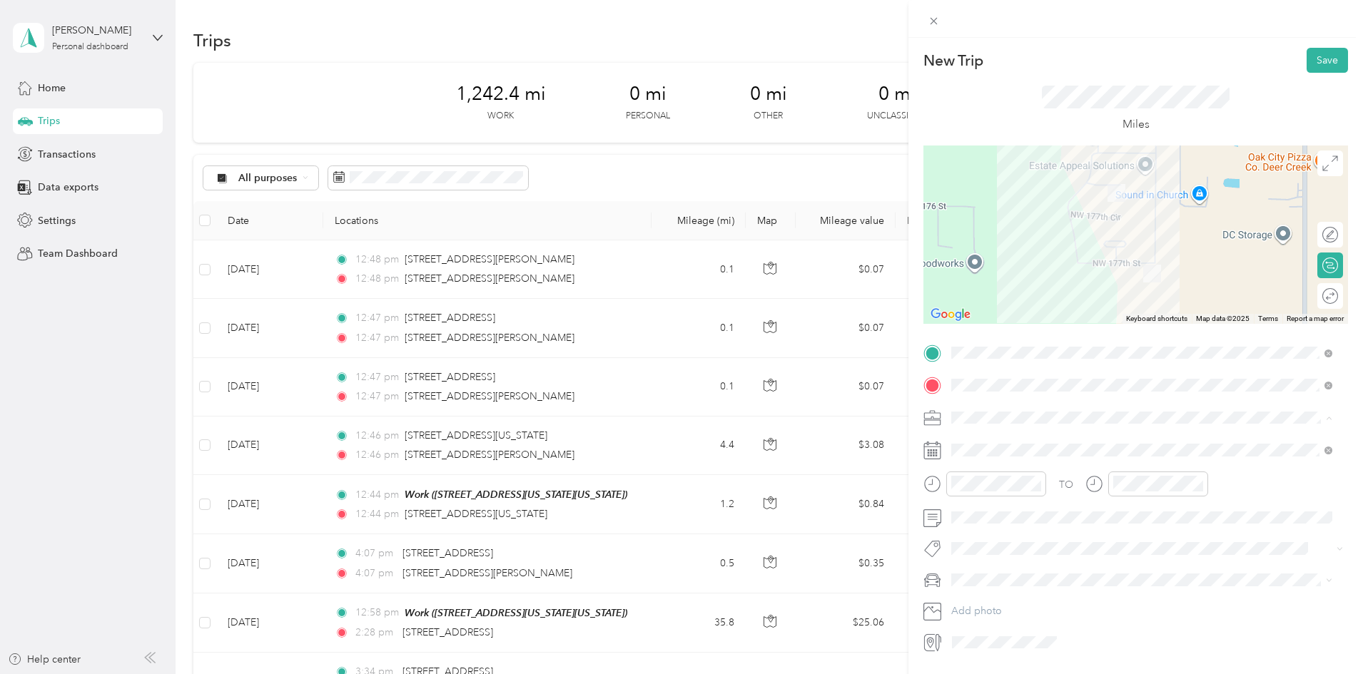
click at [988, 438] on div "Work" at bounding box center [1141, 442] width 371 height 15
click at [1327, 50] on button "Save" at bounding box center [1327, 60] width 41 height 25
